Goal: Find contact information: Find contact information

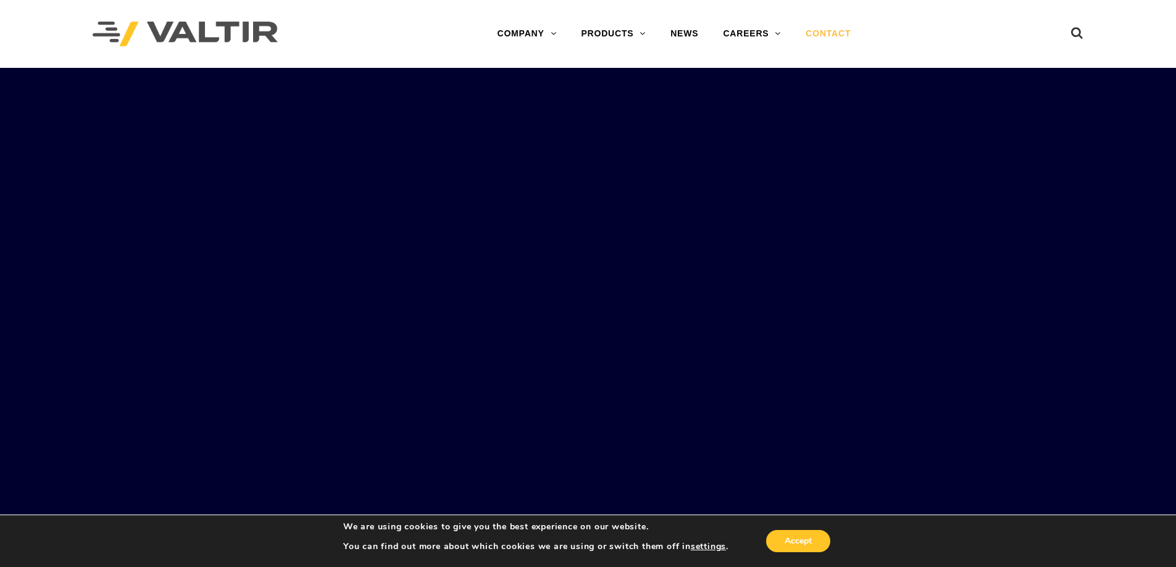
click at [829, 35] on link "CONTACT" at bounding box center [828, 34] width 70 height 25
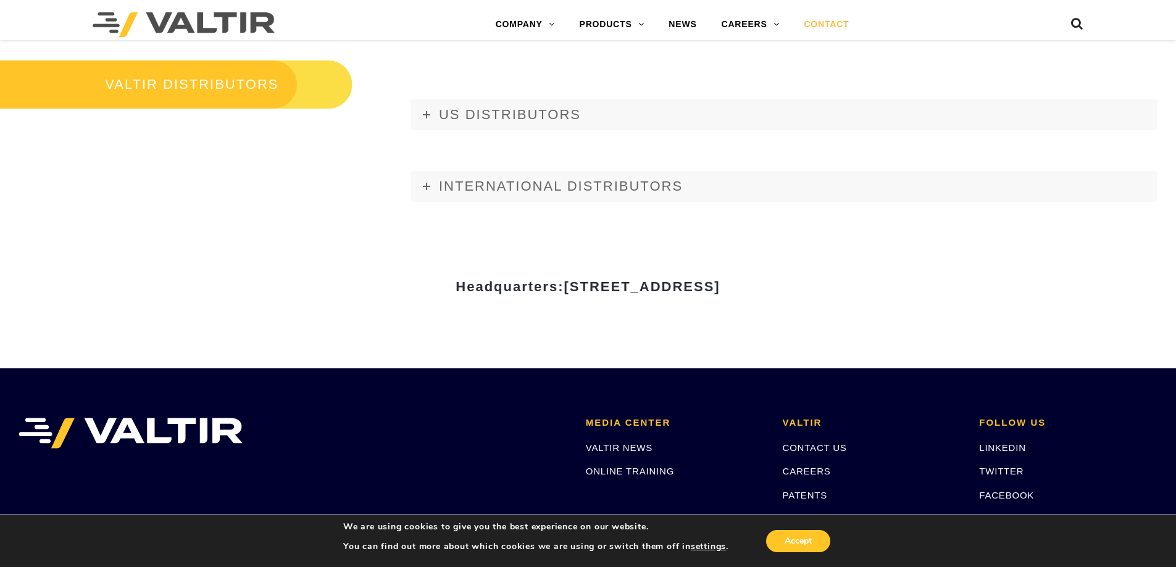
scroll to position [1715, 0]
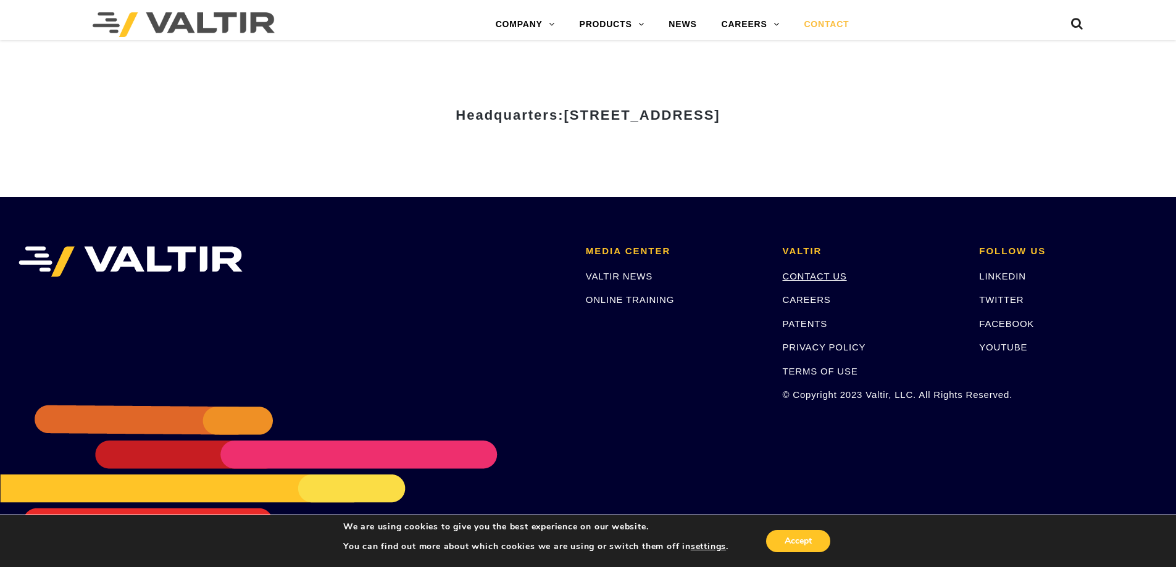
click at [813, 278] on link "CONTACT US" at bounding box center [815, 276] width 64 height 10
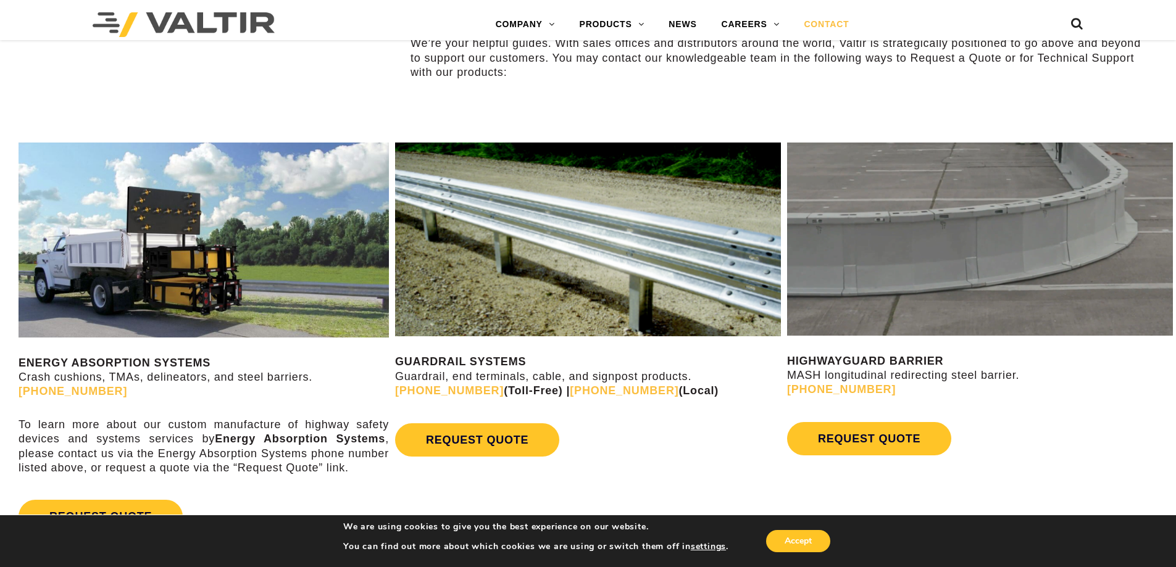
scroll to position [864, 0]
